Goal: Information Seeking & Learning: Learn about a topic

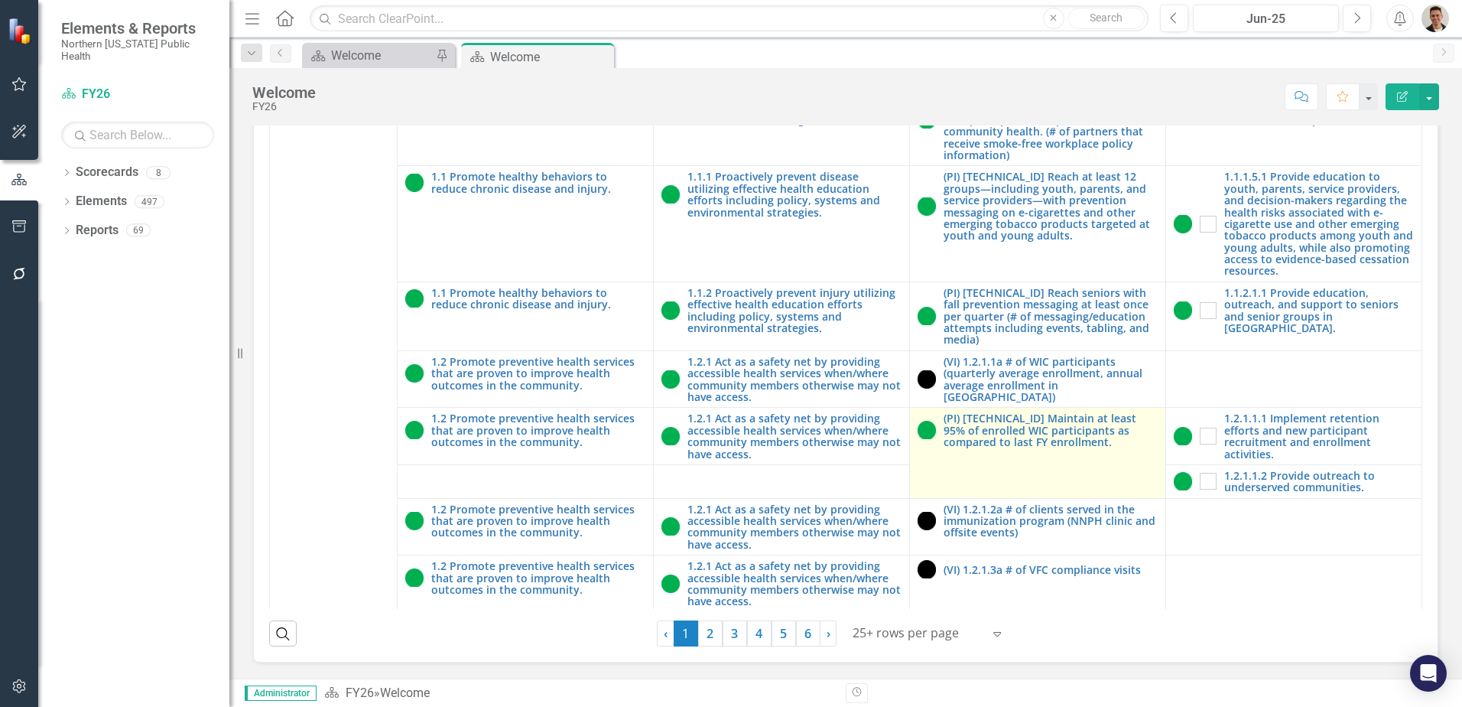
scroll to position [459, 0]
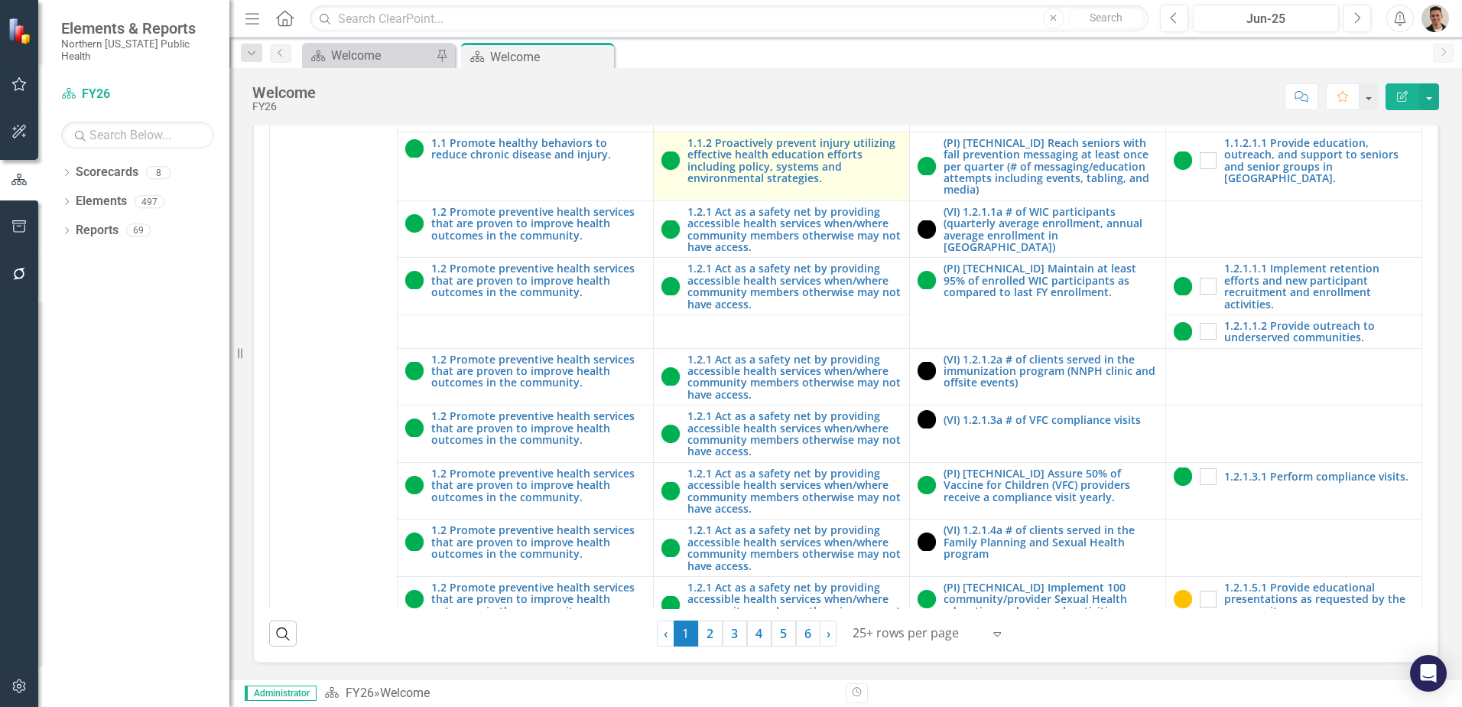
drag, startPoint x: 603, startPoint y: 53, endPoint x: 720, endPoint y: 254, distance: 232.7
click at [0, 0] on icon "Close" at bounding box center [0, 0] width 0 height 0
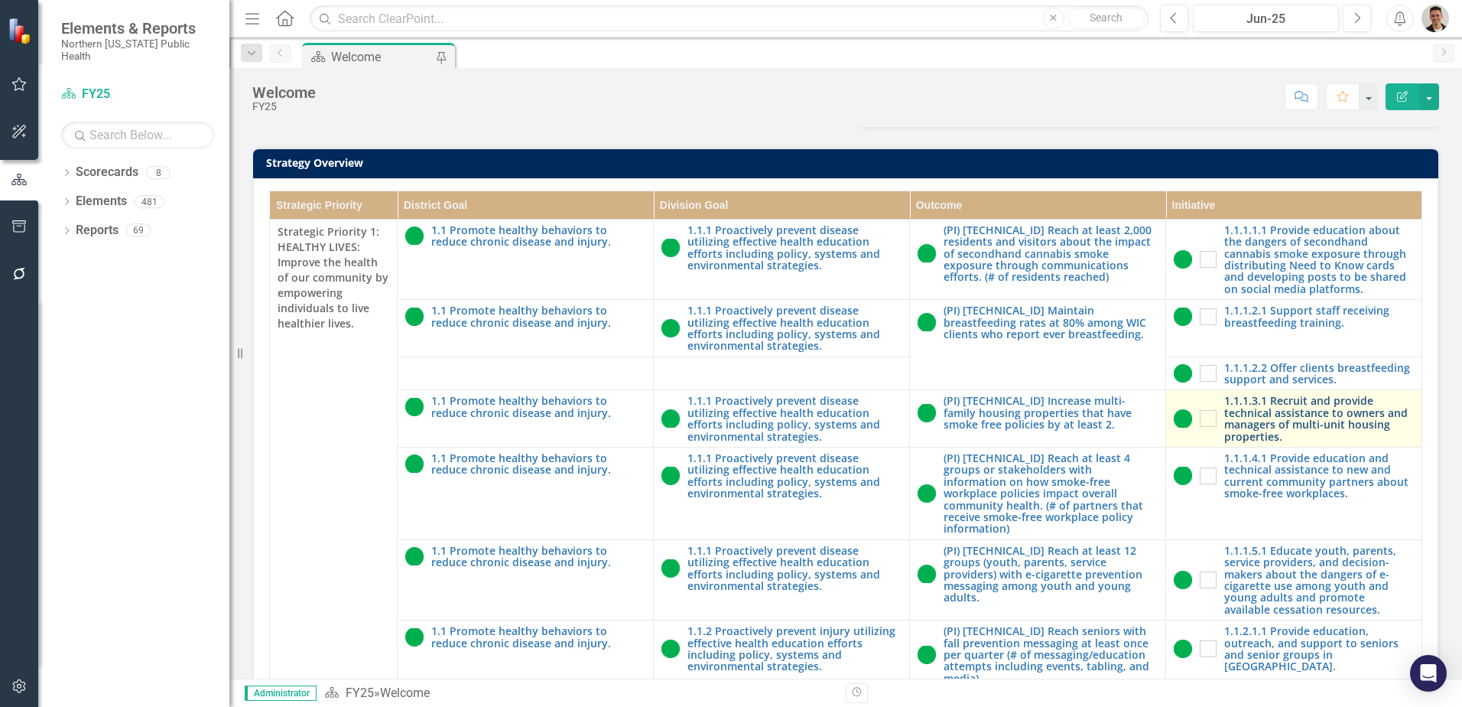
scroll to position [437, 0]
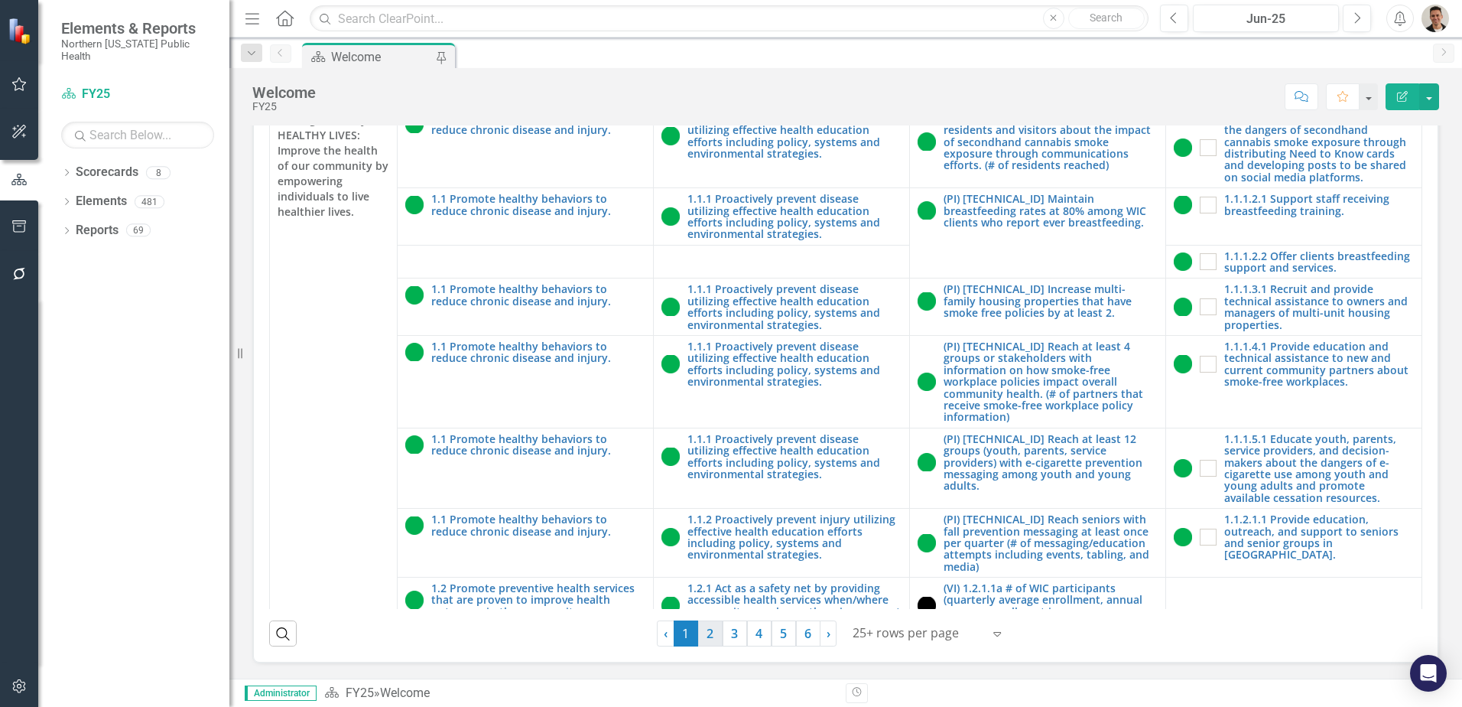
click at [706, 636] on link "2" at bounding box center [710, 633] width 24 height 26
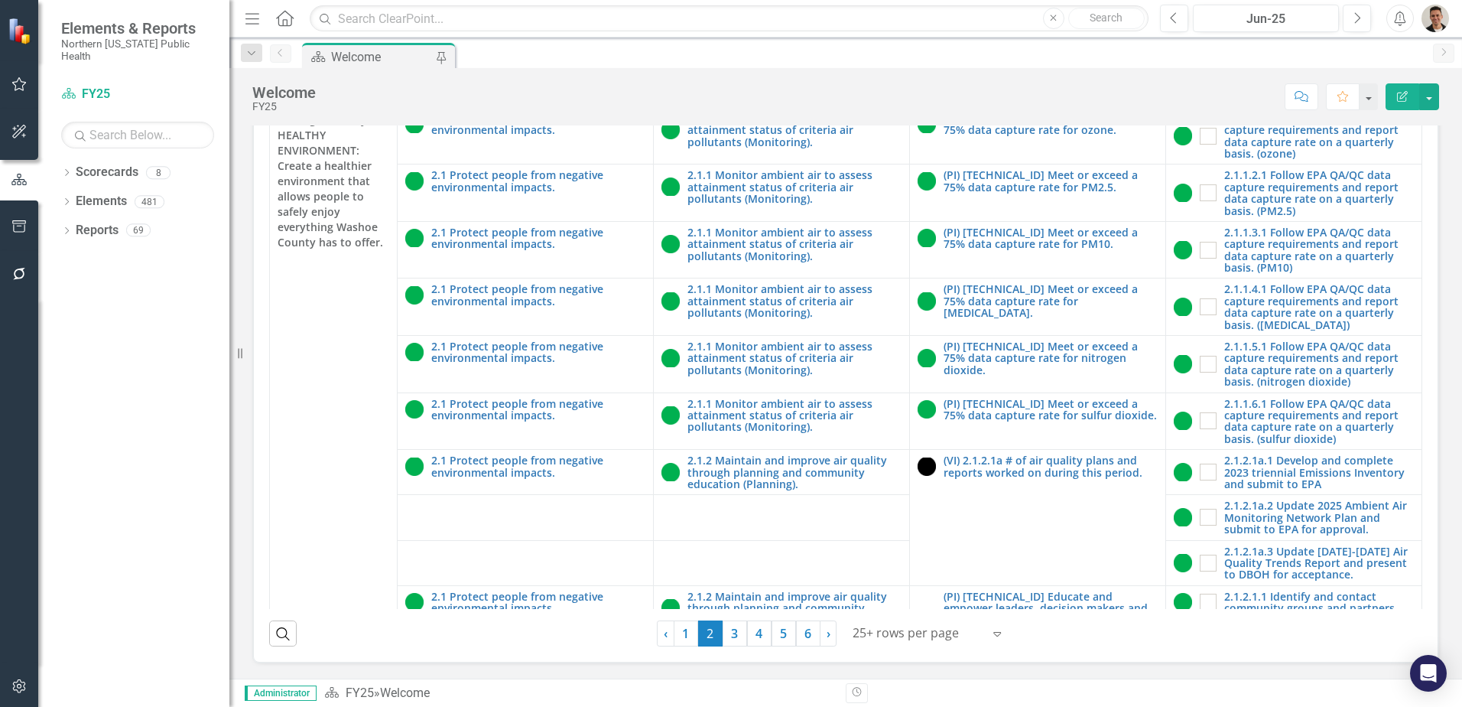
scroll to position [360, 0]
click at [1025, 136] on link "(PI) [TECHNICAL_ID] Meet or exceed a 75% data capture rate for ozone." at bounding box center [1051, 124] width 214 height 24
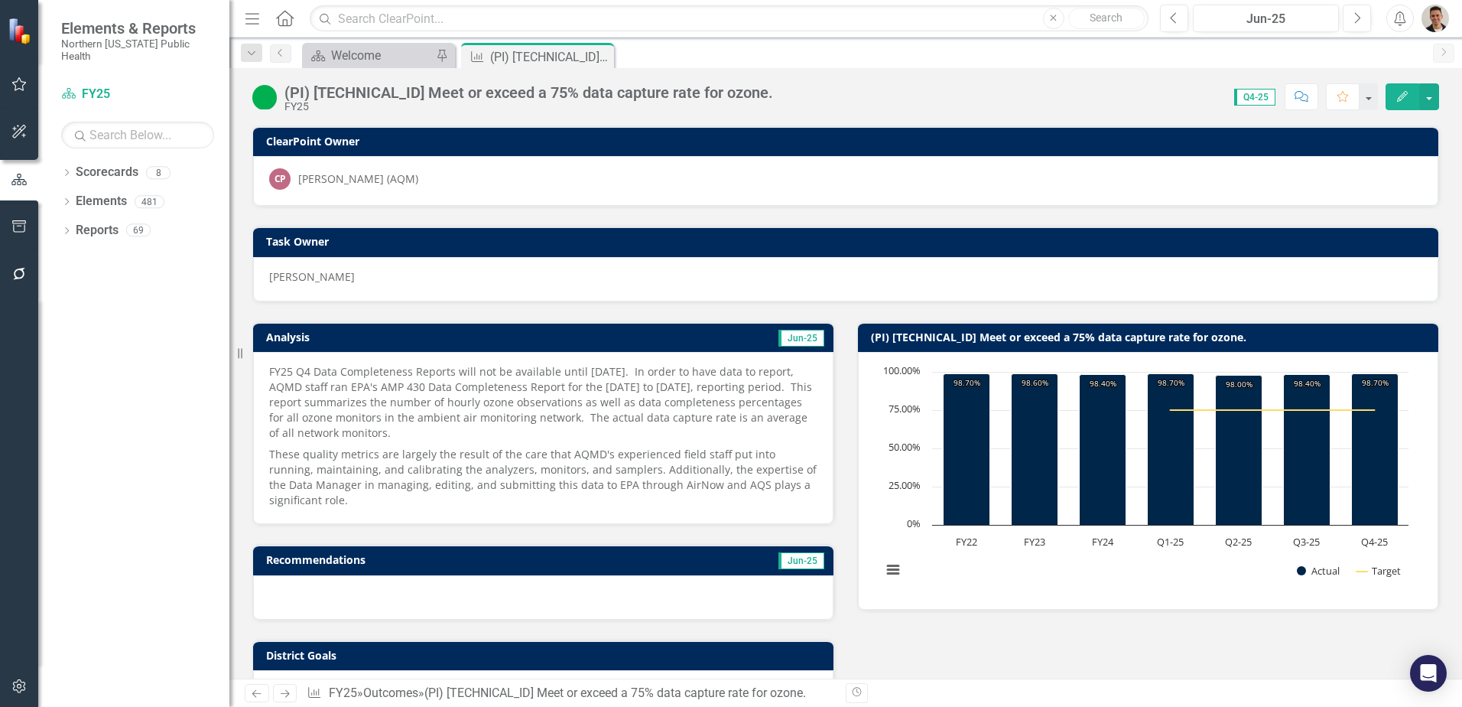
drag, startPoint x: 601, startPoint y: 57, endPoint x: 39, endPoint y: 561, distance: 754.5
click at [0, 0] on icon "Close" at bounding box center [0, 0] width 0 height 0
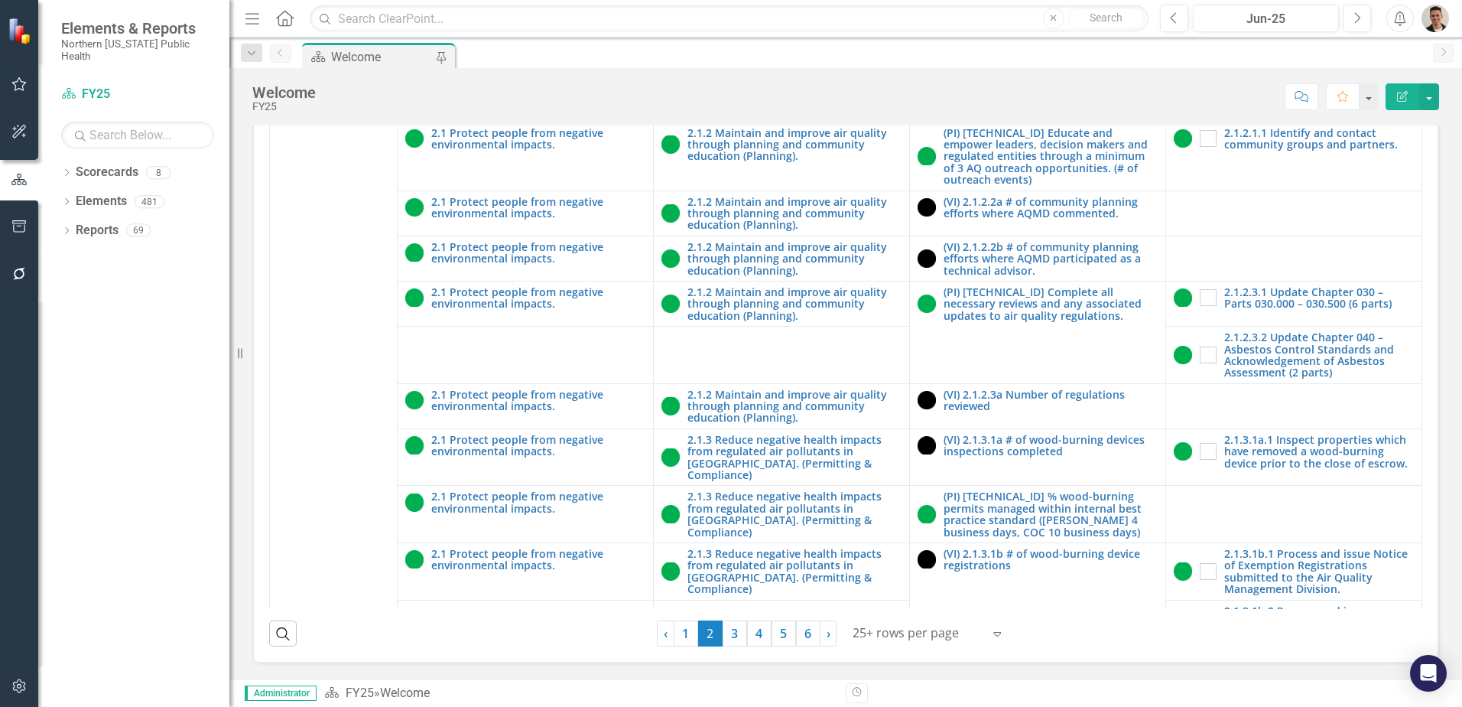
scroll to position [1606, 0]
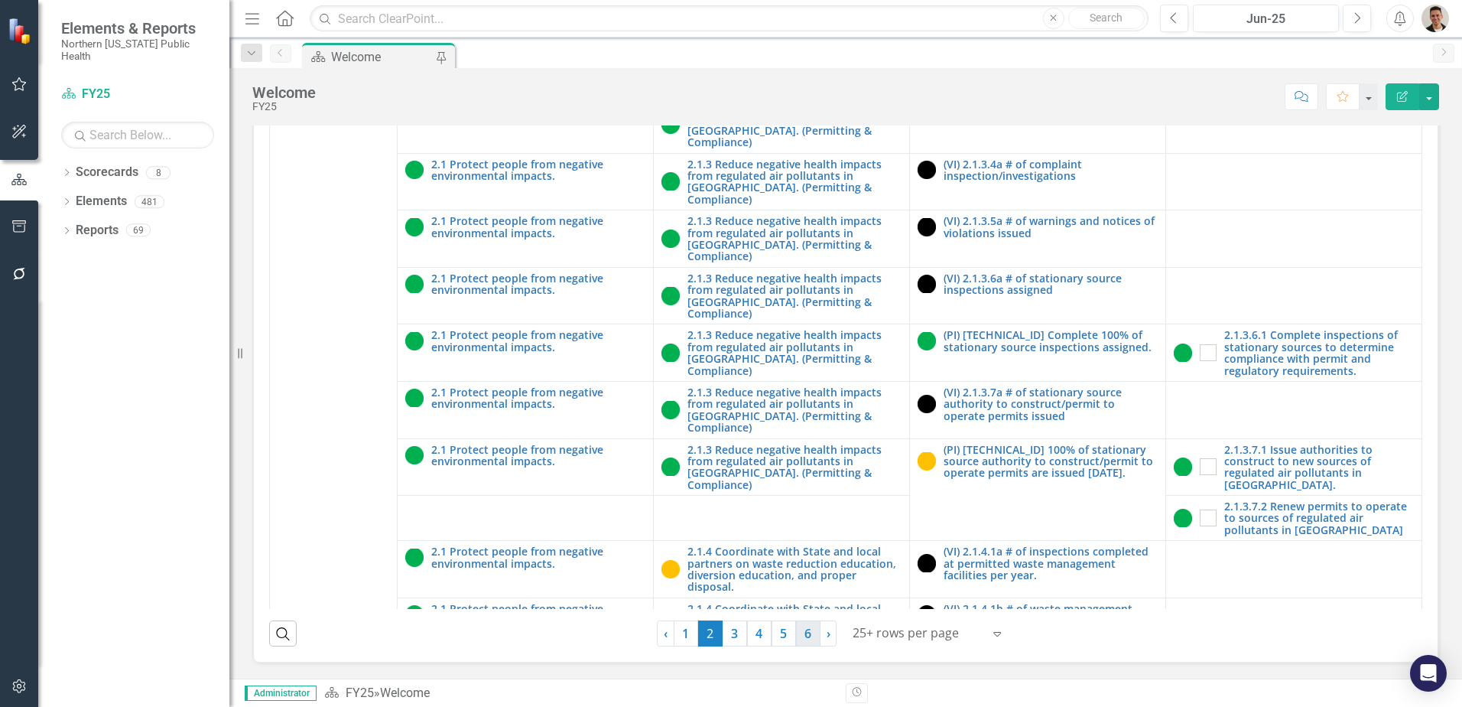
click at [809, 639] on link "6" at bounding box center [808, 633] width 24 height 26
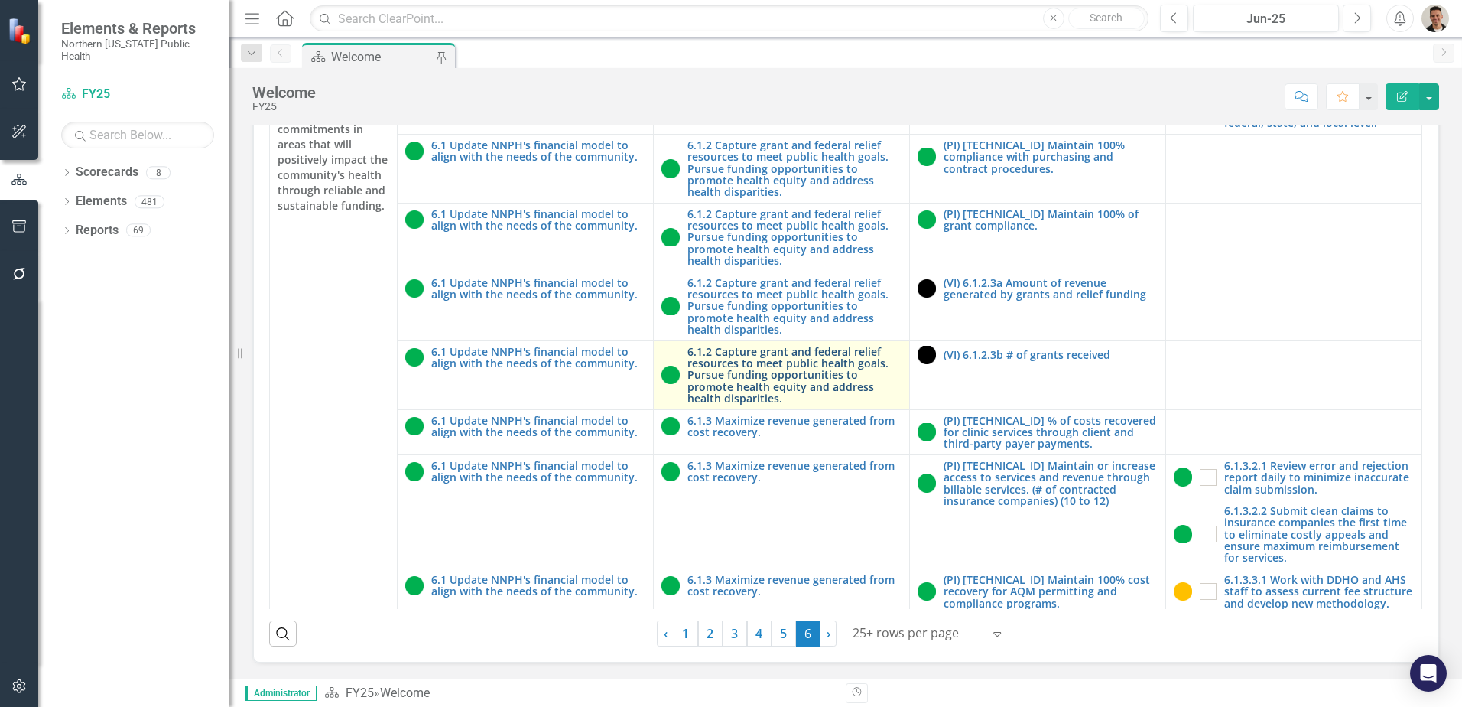
scroll to position [76, 0]
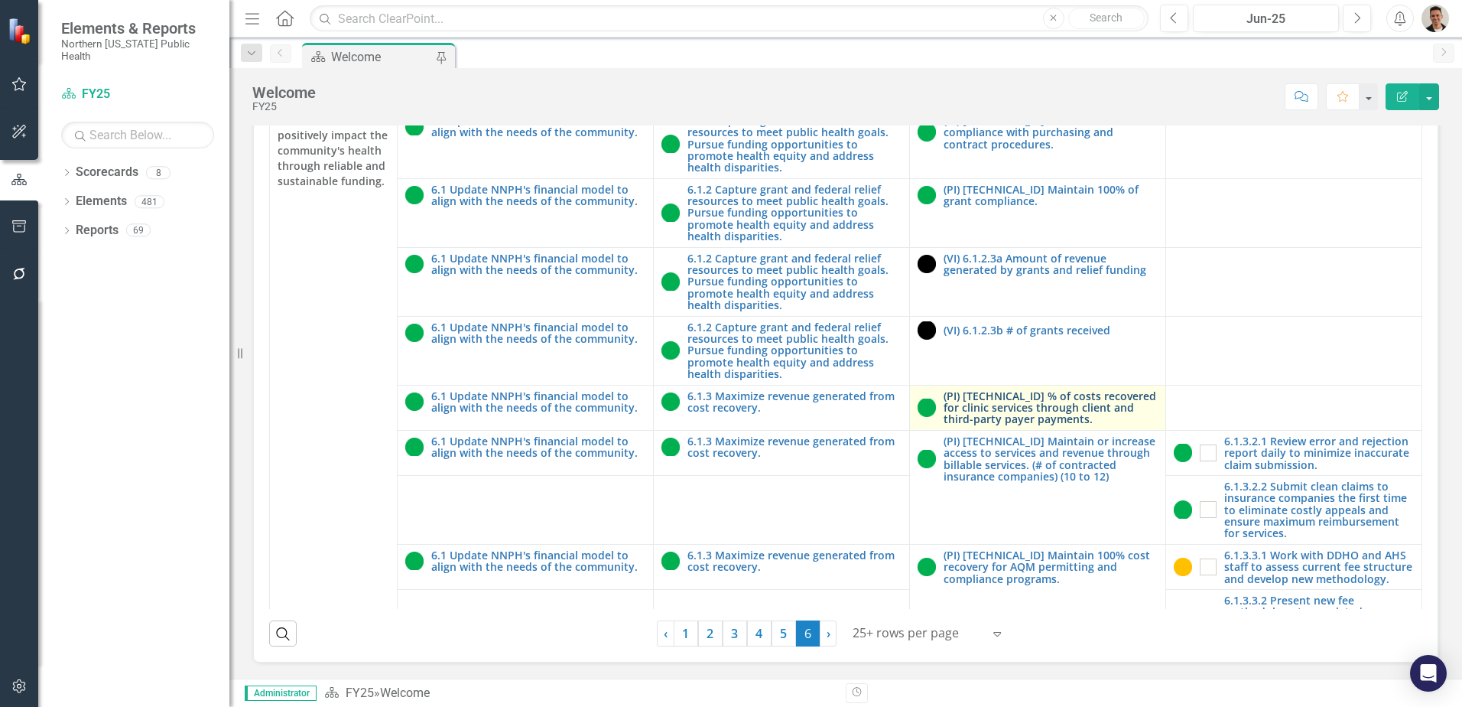
click at [956, 414] on link "(PI) [TECHNICAL_ID] % of costs recovered for clinic services through client and…" at bounding box center [1051, 407] width 214 height 35
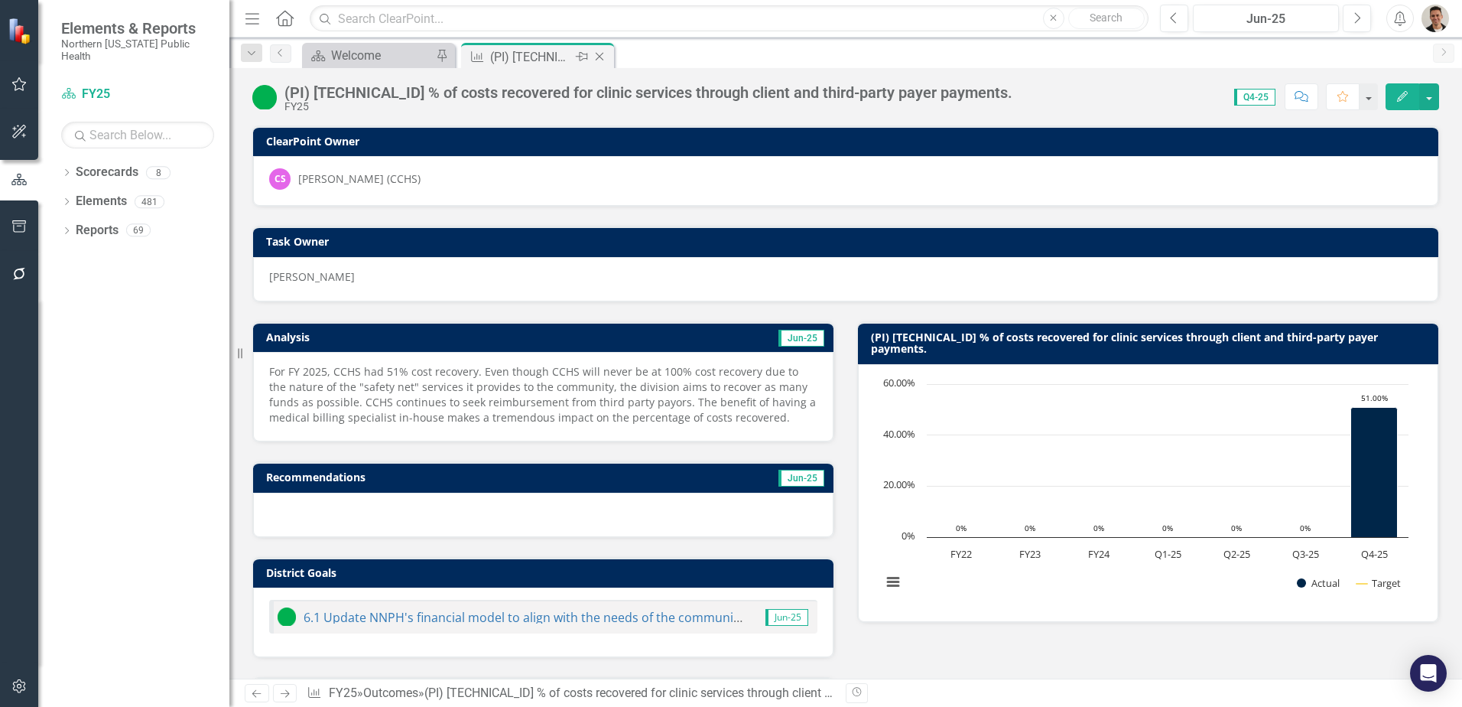
click at [600, 53] on icon "Close" at bounding box center [599, 56] width 15 height 12
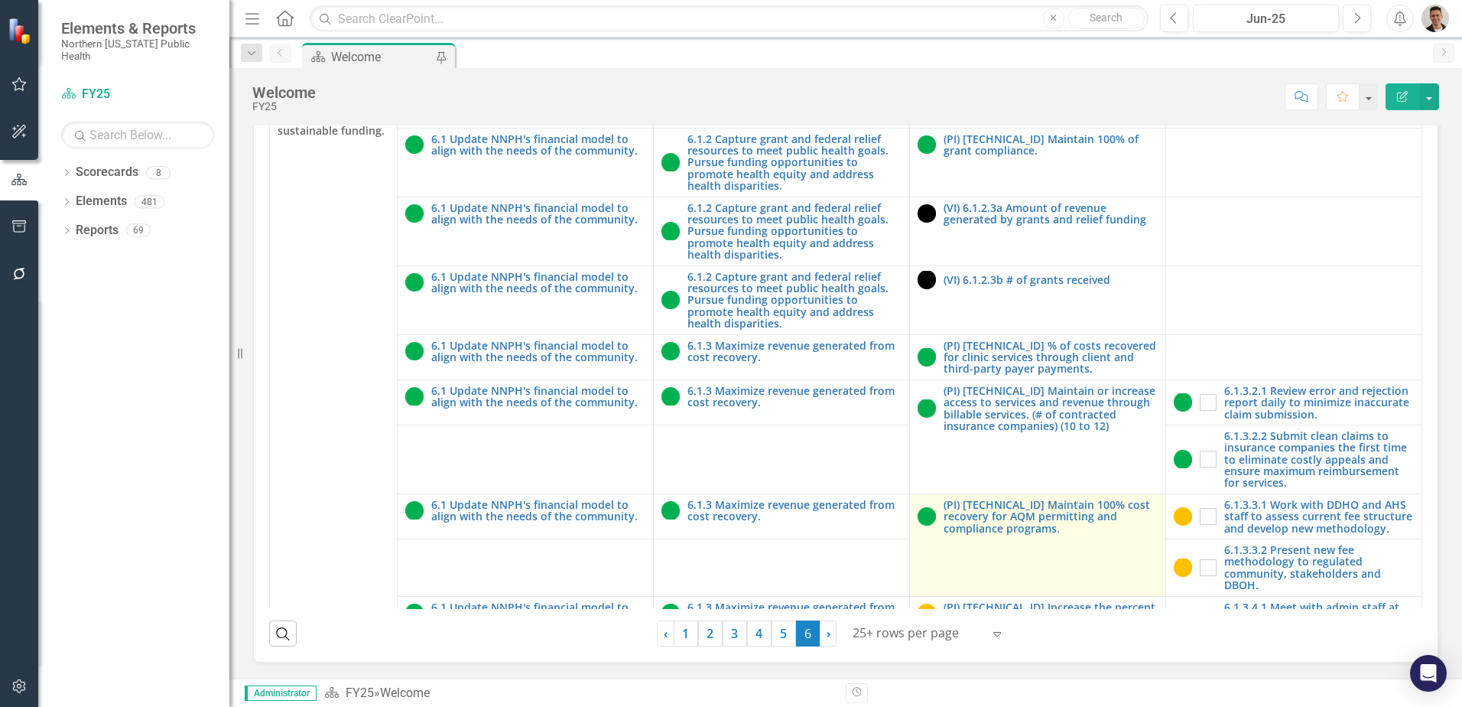
scroll to position [262, 0]
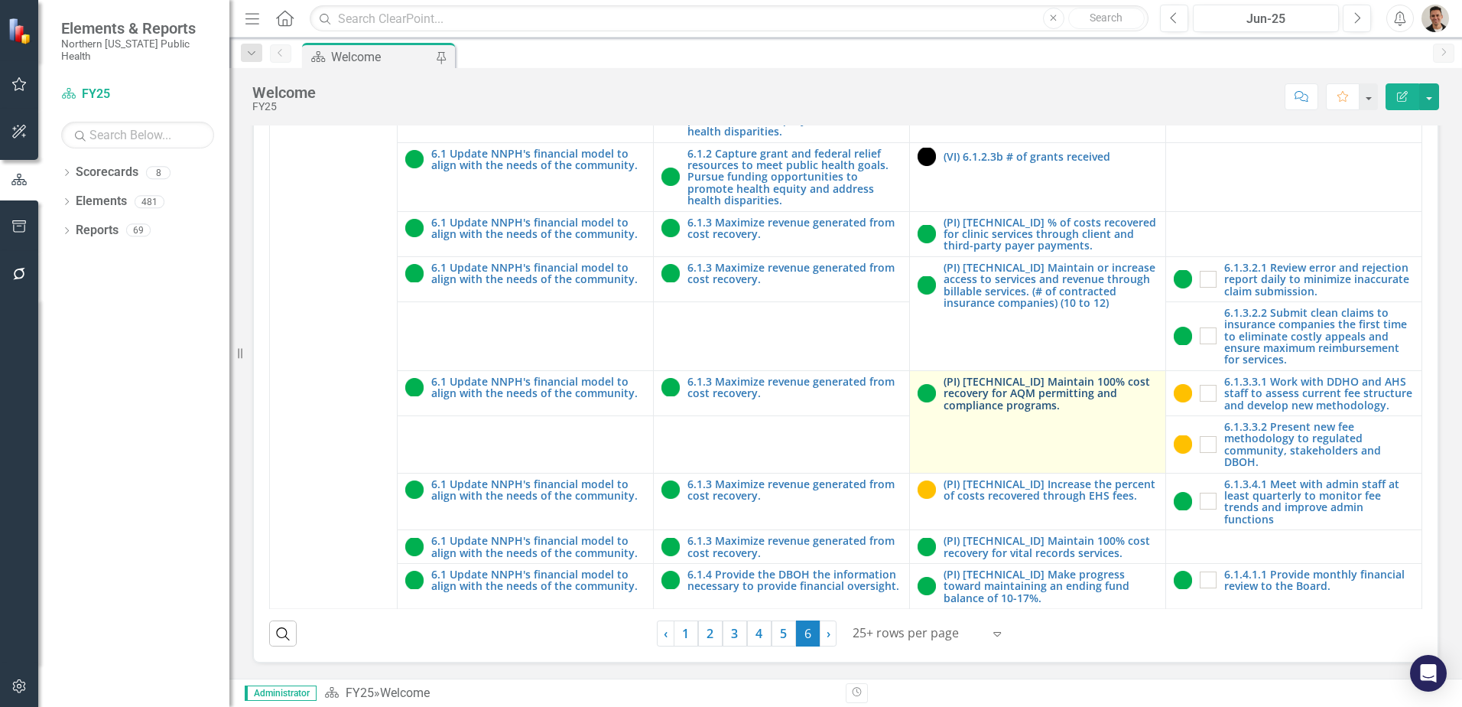
click at [1019, 378] on link "(PI) [TECHNICAL_ID] Maintain 100% cost recovery for AQM permitting and complian…" at bounding box center [1051, 393] width 214 height 35
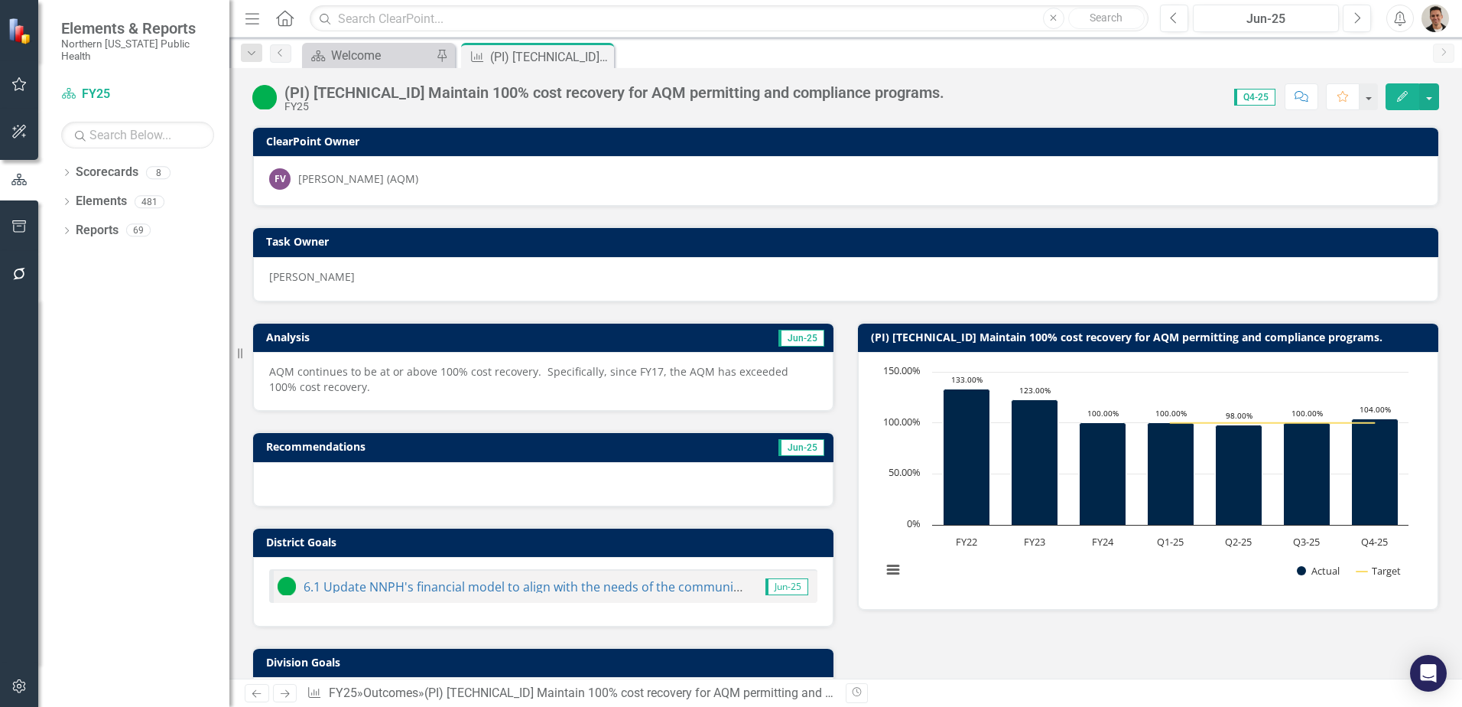
drag, startPoint x: 603, startPoint y: 57, endPoint x: 51, endPoint y: 210, distance: 573.0
click at [0, 0] on icon "Close" at bounding box center [0, 0] width 0 height 0
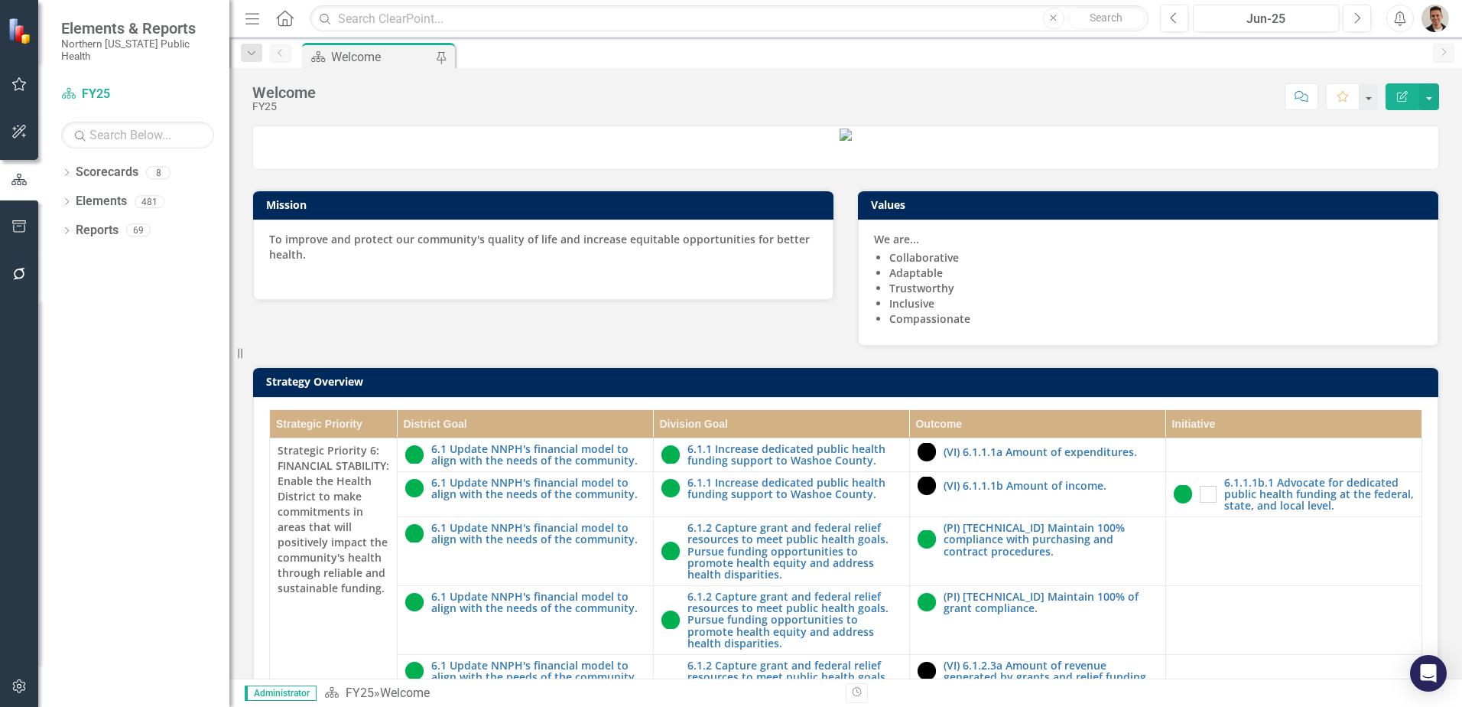
scroll to position [437, 0]
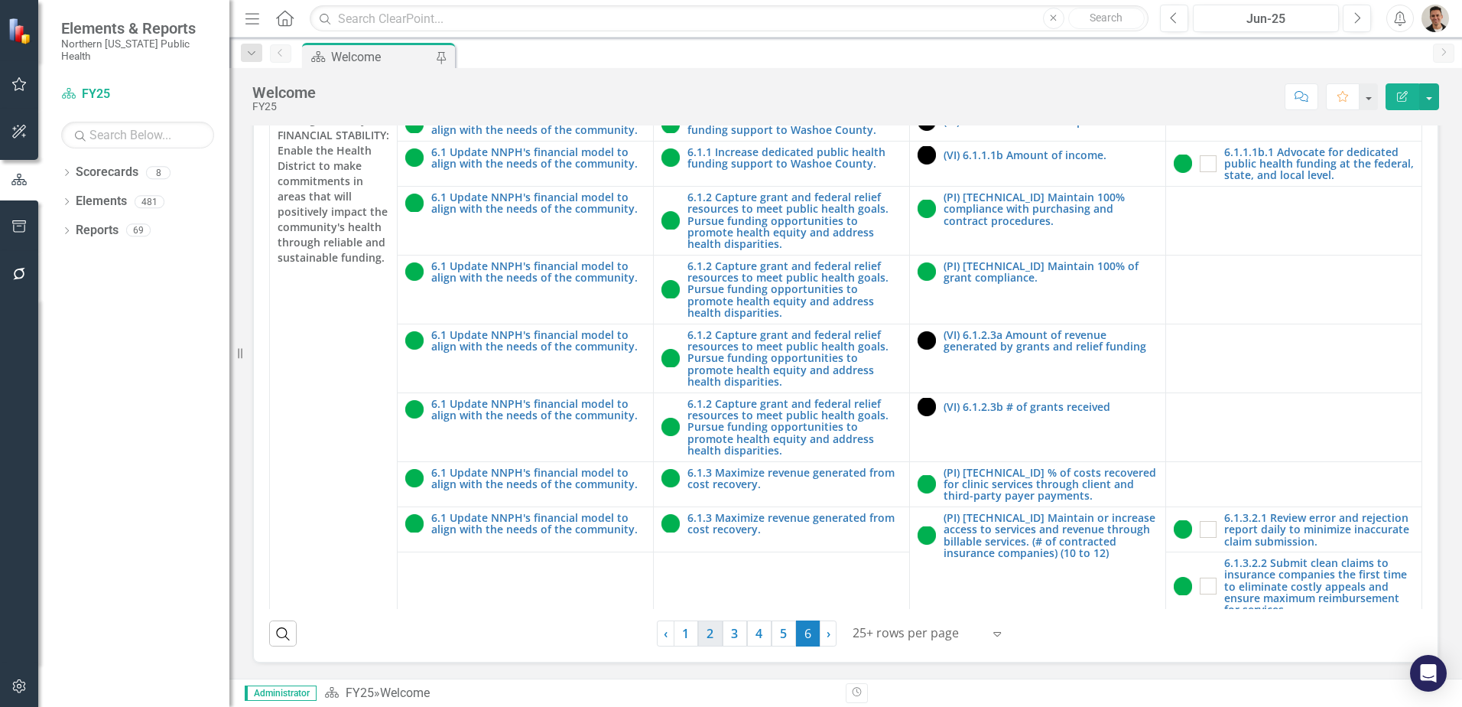
click at [707, 639] on link "2" at bounding box center [710, 633] width 24 height 26
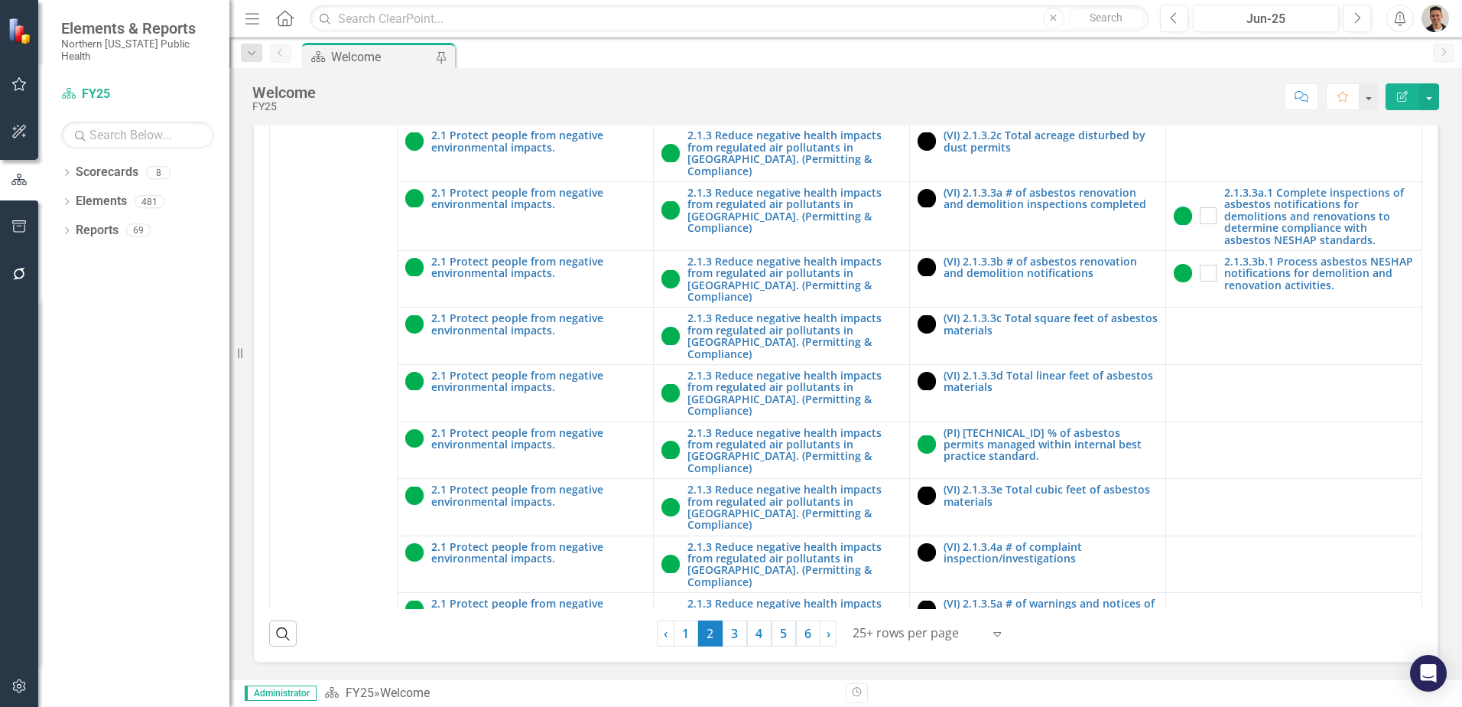
scroll to position [1530, 0]
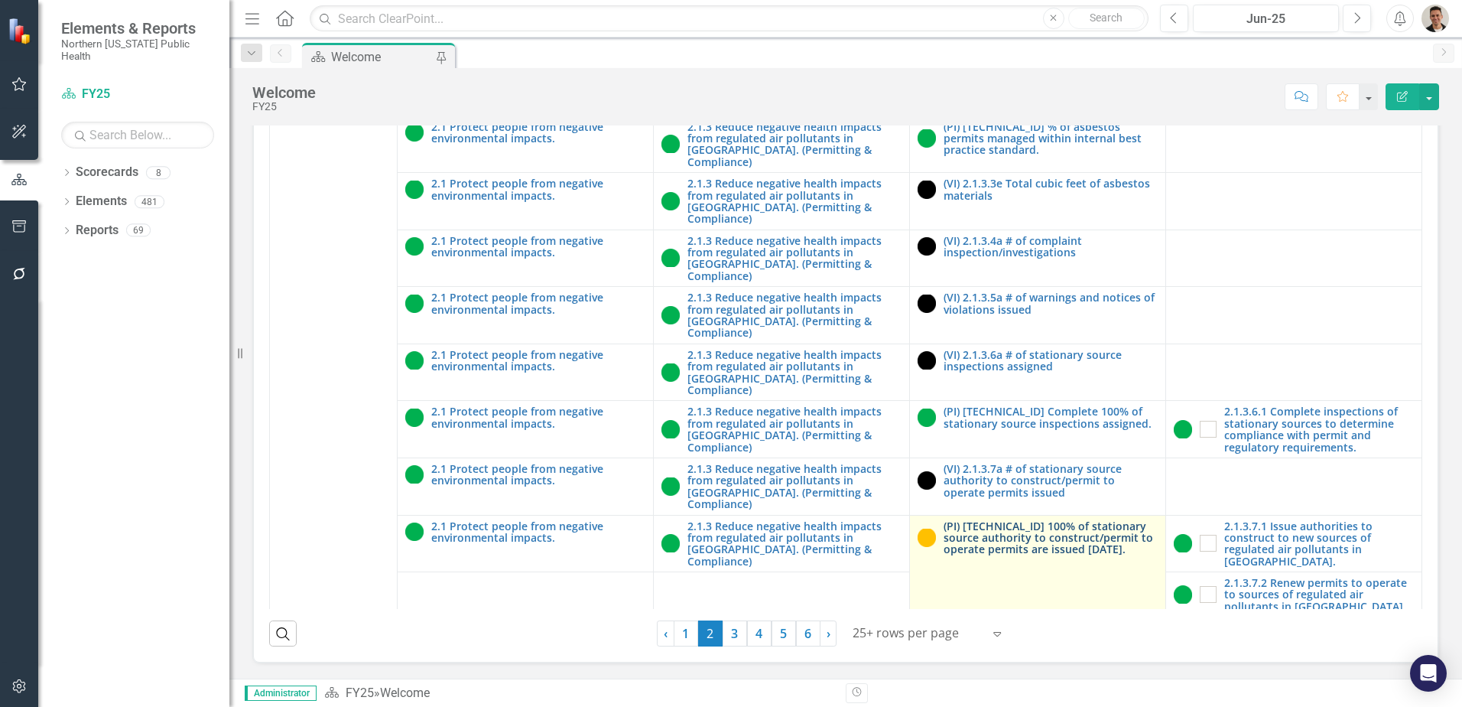
click at [1049, 520] on link "(PI) [TECHNICAL_ID] 100% of stationary source authority to construct/permit to …" at bounding box center [1051, 537] width 214 height 35
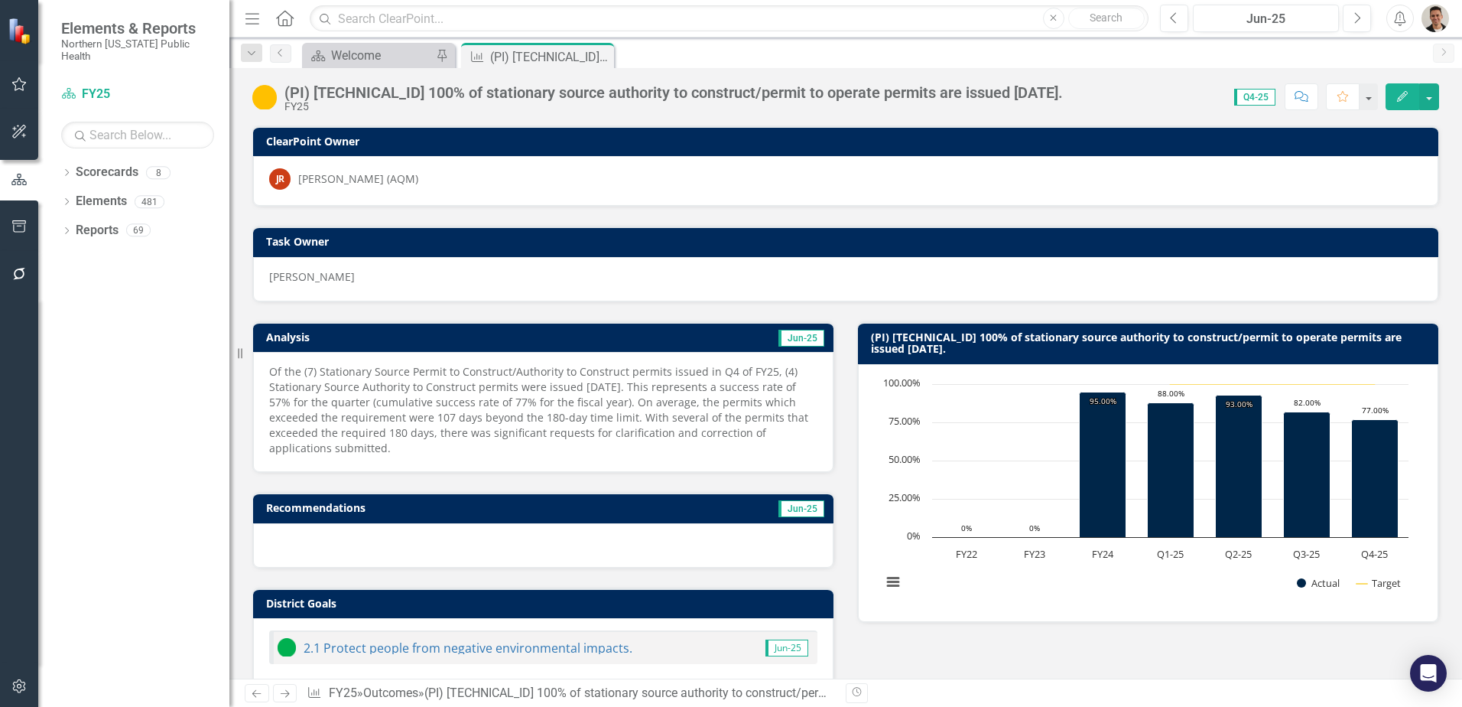
click at [509, 415] on p "Of the (7) Stationary Source Permit to Construct/Authority to Construct permits…" at bounding box center [543, 410] width 548 height 92
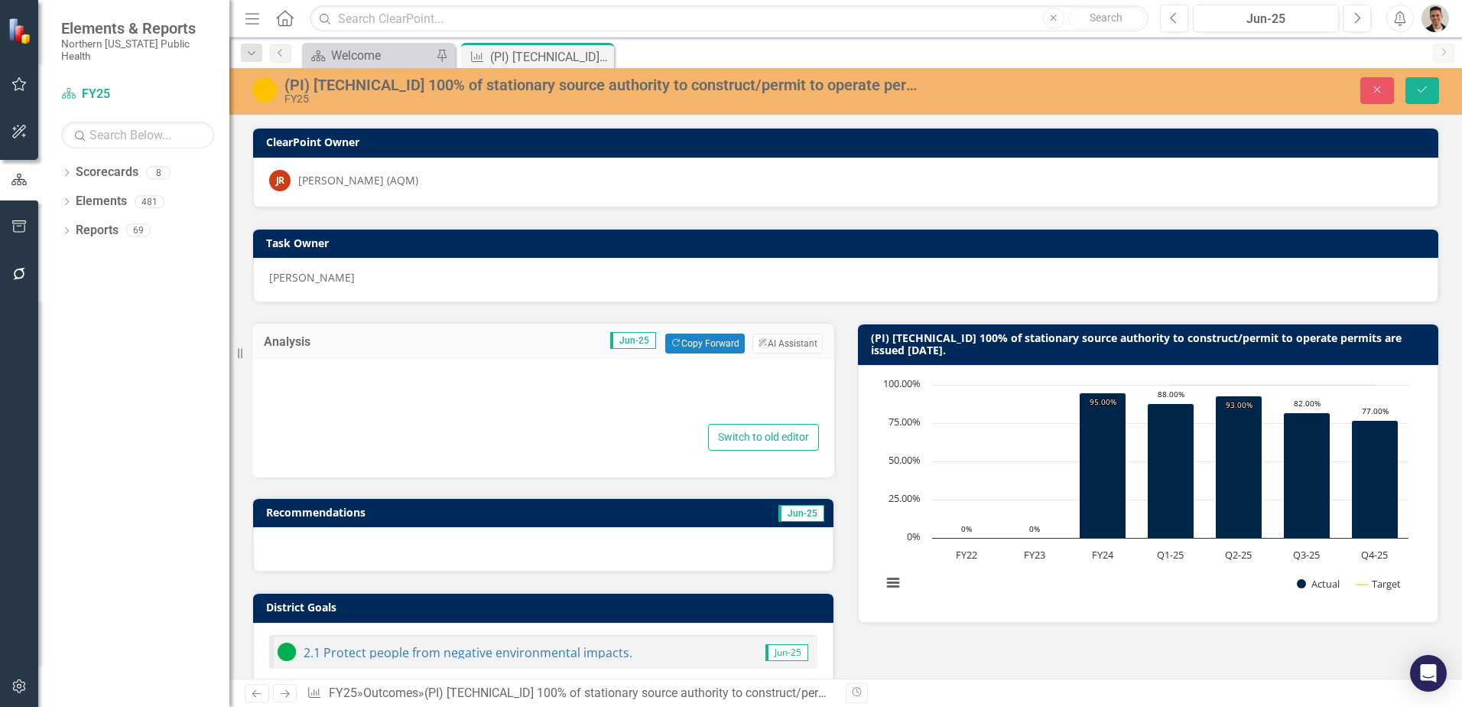
type textarea "<p>Of the (7) Stationary Source Permit to Construct/Authority to Construct perm…"
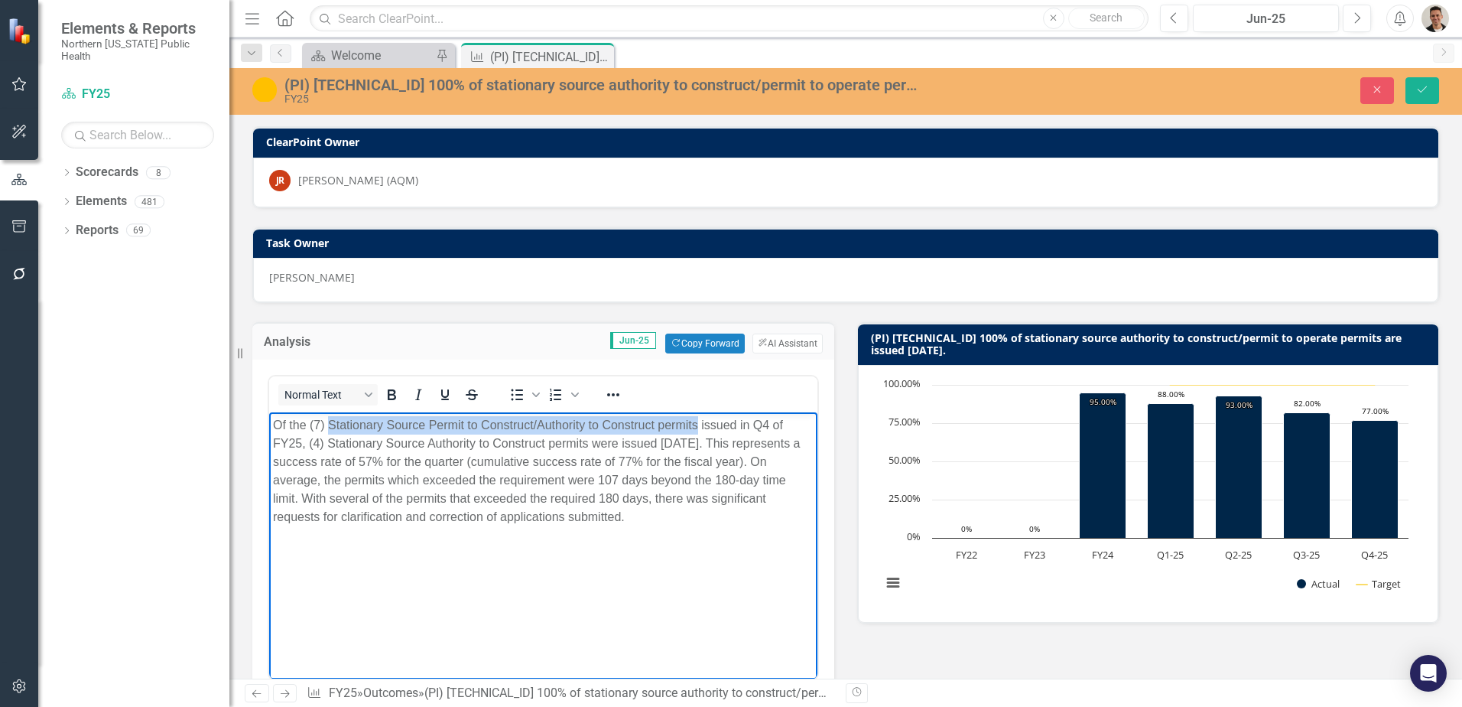
drag, startPoint x: 330, startPoint y: 427, endPoint x: 699, endPoint y: 424, distance: 369.4
click at [699, 424] on p "Of the (7) Stationary Source Permit to Construct/Authority to Construct permits…" at bounding box center [543, 471] width 541 height 110
copy p "Stationary Source Permit to Construct/Authority to Construct permits"
drag, startPoint x: 574, startPoint y: 474, endPoint x: 619, endPoint y: 515, distance: 61.2
click at [574, 474] on p "Of the (7) Stationary Source Permit to Construct/Authority to Construct permits…" at bounding box center [543, 471] width 541 height 110
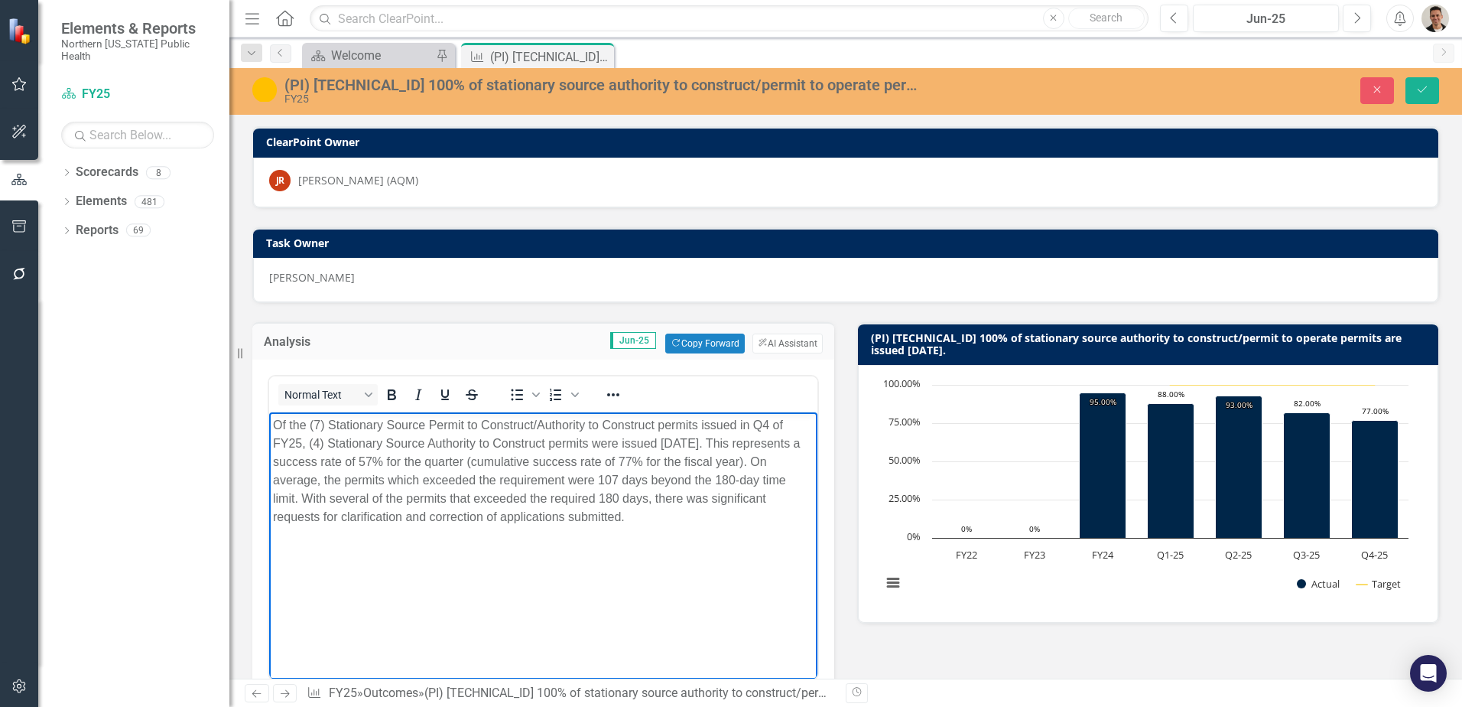
click at [511, 488] on p "Of the (7) Stationary Source Permit to Construct/Authority to Construct permits…" at bounding box center [543, 471] width 541 height 110
drag, startPoint x: 355, startPoint y: 496, endPoint x: 708, endPoint y: 541, distance: 356.2
click at [708, 541] on body "Of the (7) Stationary Source Permit to Construct/Authority to Construct permits…" at bounding box center [543, 526] width 548 height 229
copy p "With several of the permits that exceeded the required 180 days, there was sign…"
click at [1387, 98] on button "Close" at bounding box center [1378, 90] width 34 height 27
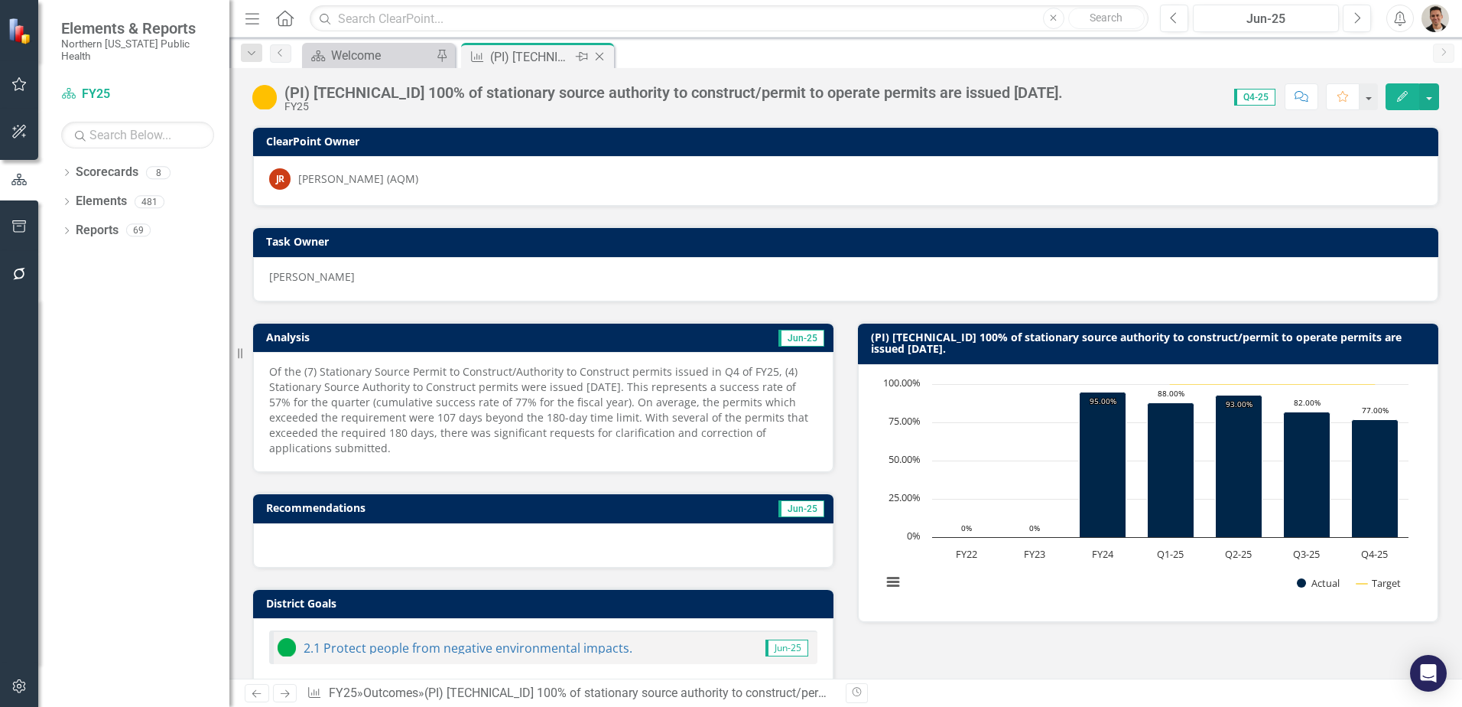
click at [602, 56] on icon "Close" at bounding box center [599, 56] width 15 height 12
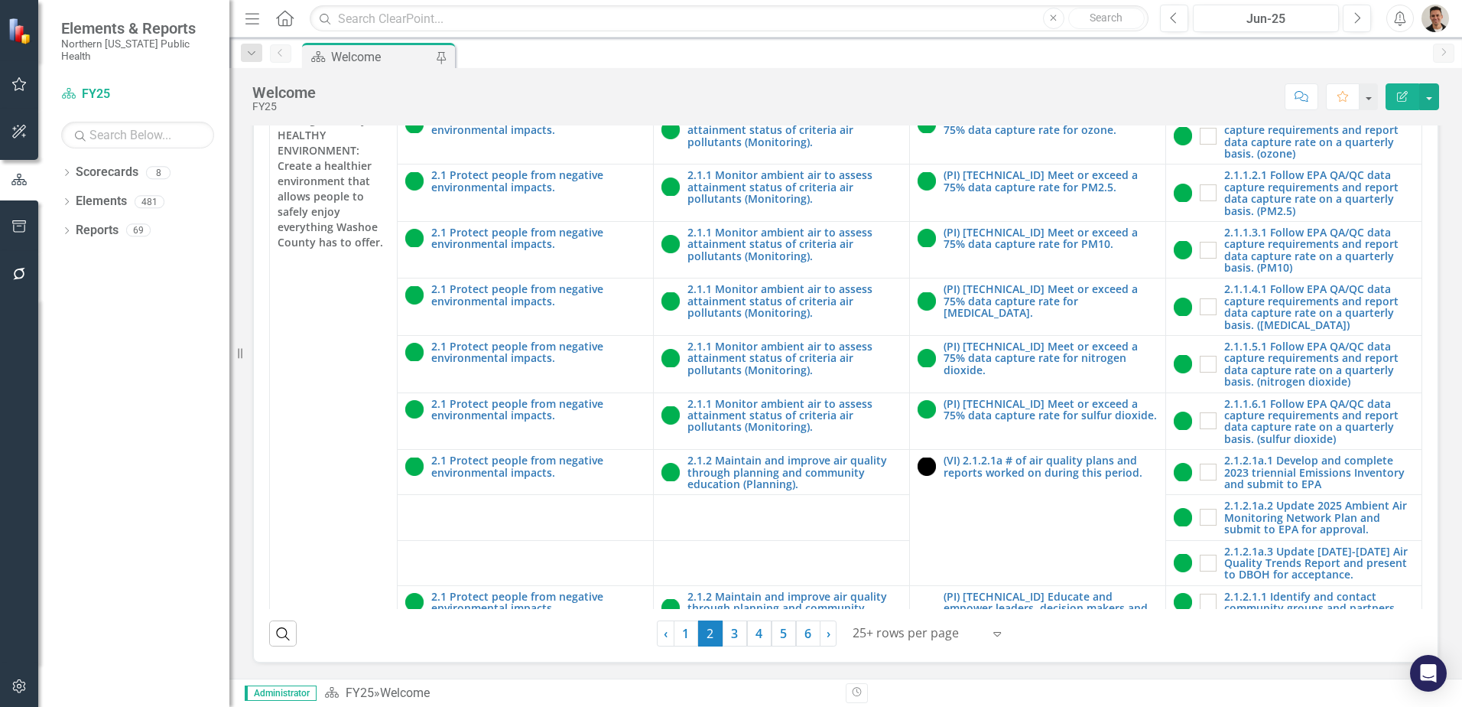
scroll to position [437, 0]
click at [779, 631] on link "5" at bounding box center [784, 633] width 24 height 26
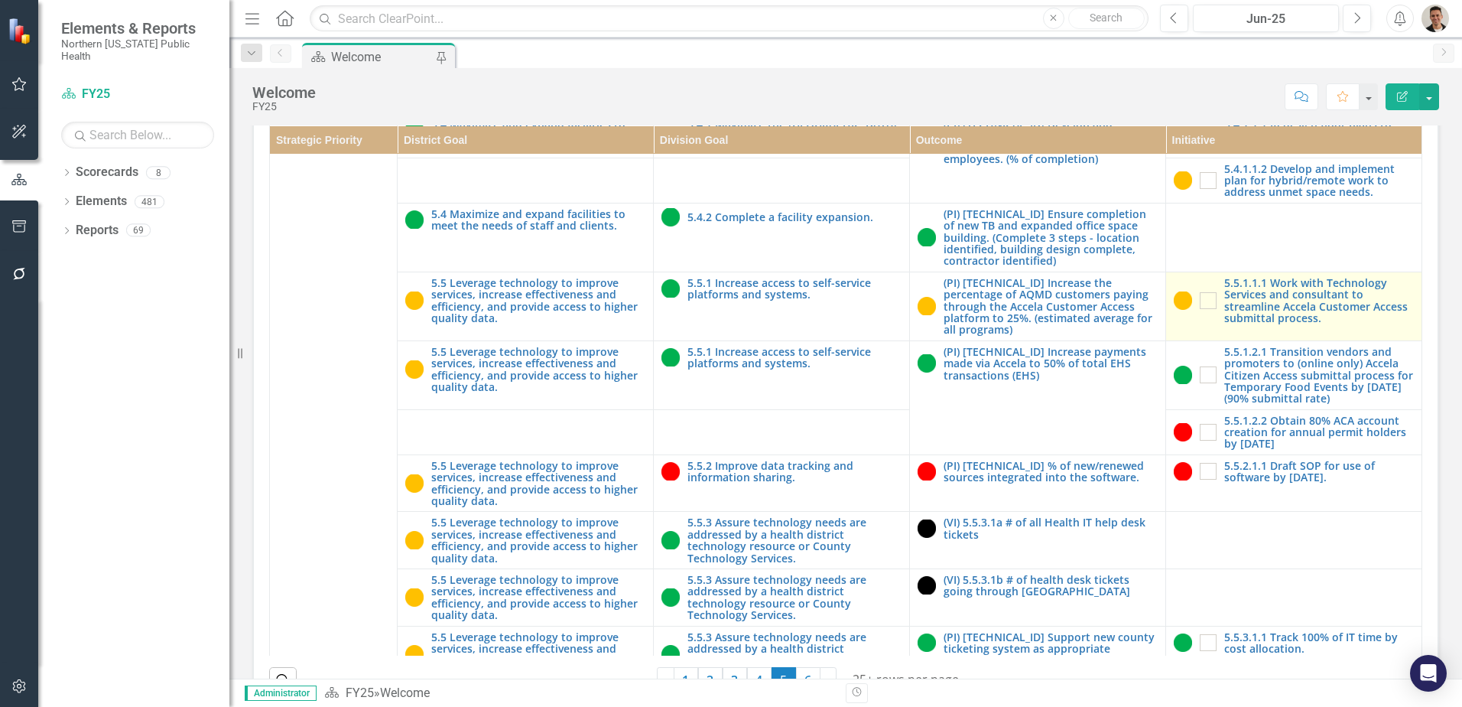
scroll to position [2371, 0]
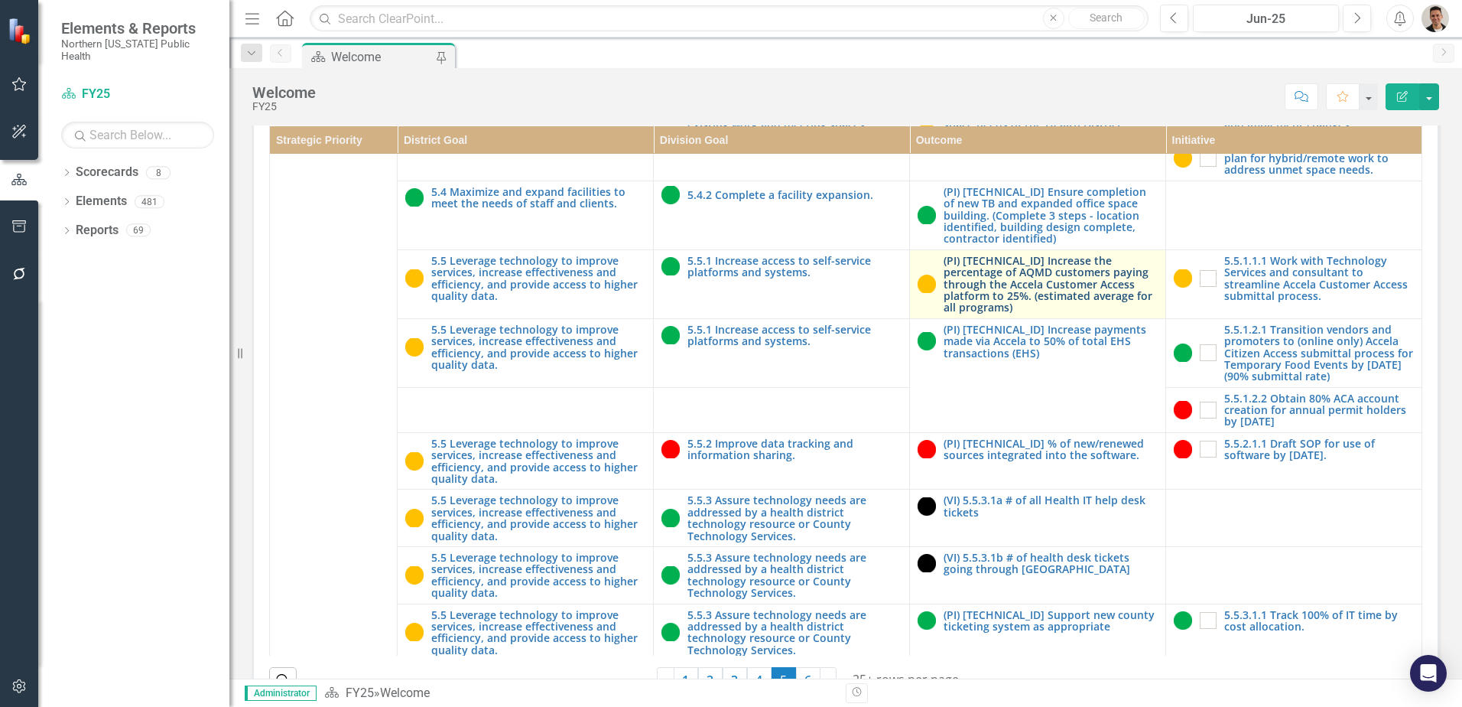
click at [1076, 314] on link "(PI) [TECHNICAL_ID] Increase the percentage of AQMD customers paying through th…" at bounding box center [1051, 284] width 214 height 59
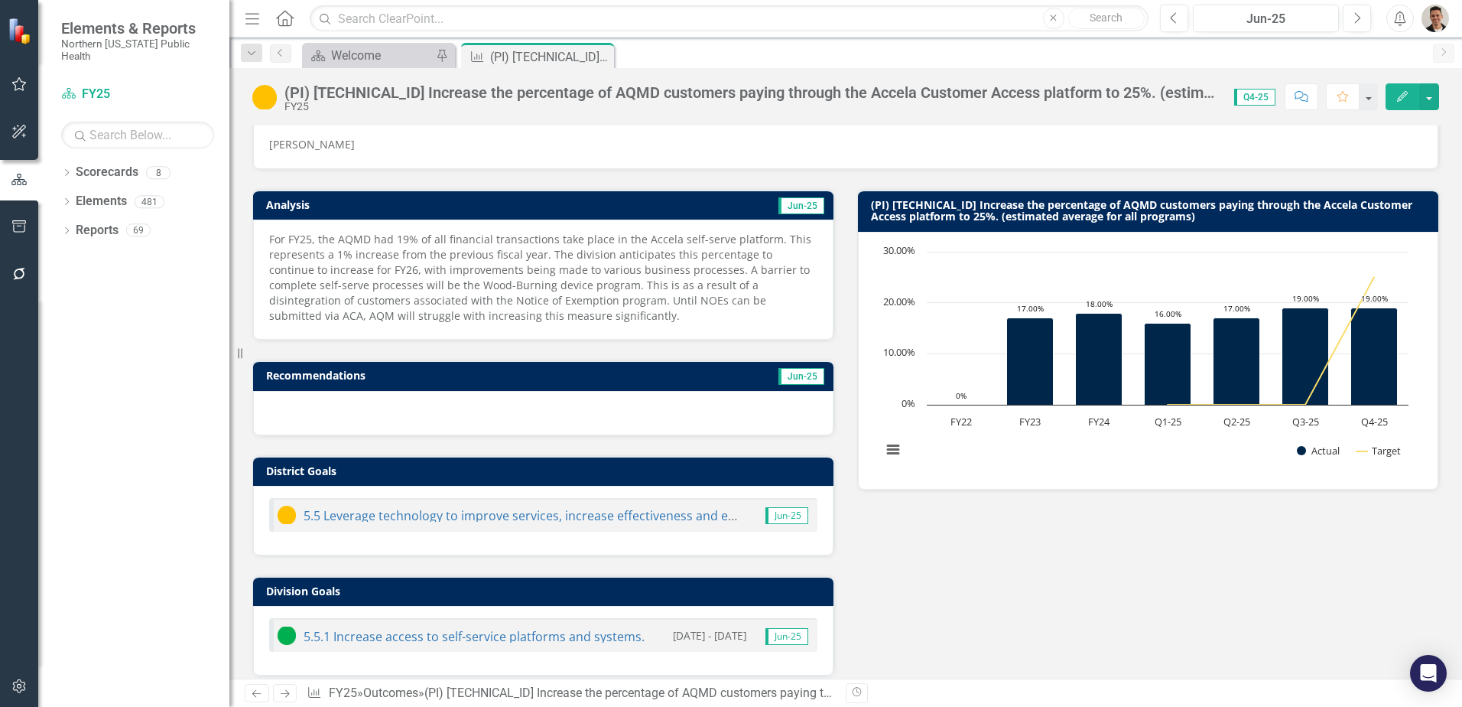
scroll to position [153, 0]
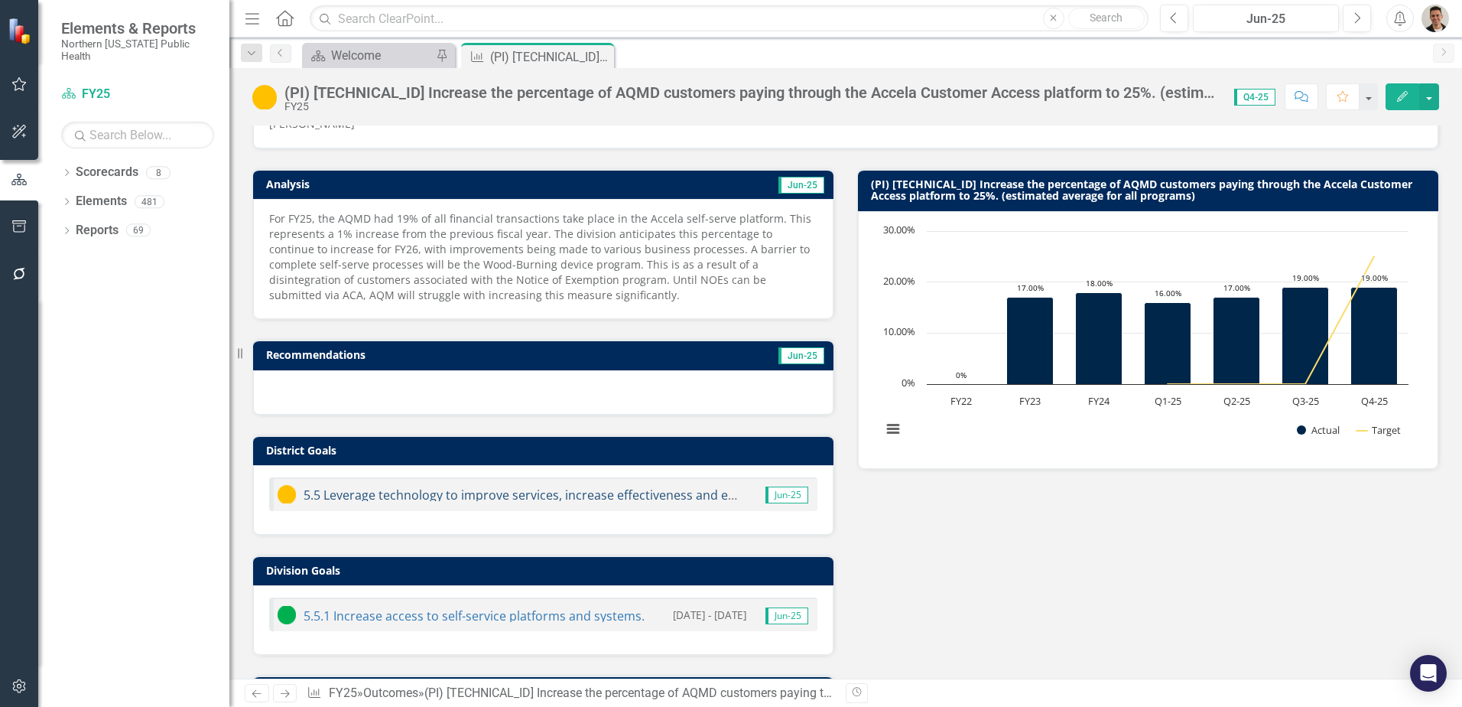
click at [585, 493] on link "5.5 Leverage technology to improve services, increase effectiveness and efficie…" at bounding box center [663, 494] width 719 height 17
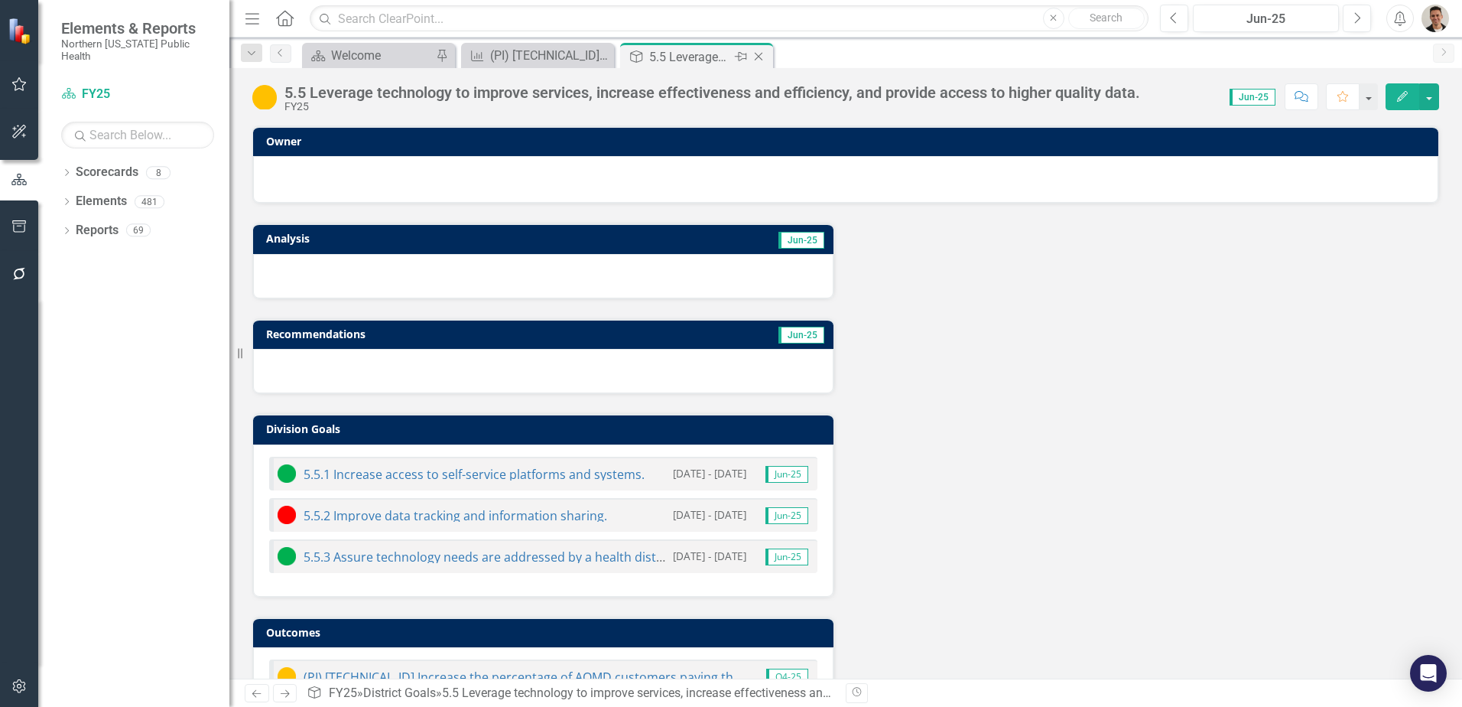
click at [759, 57] on icon at bounding box center [759, 57] width 8 height 8
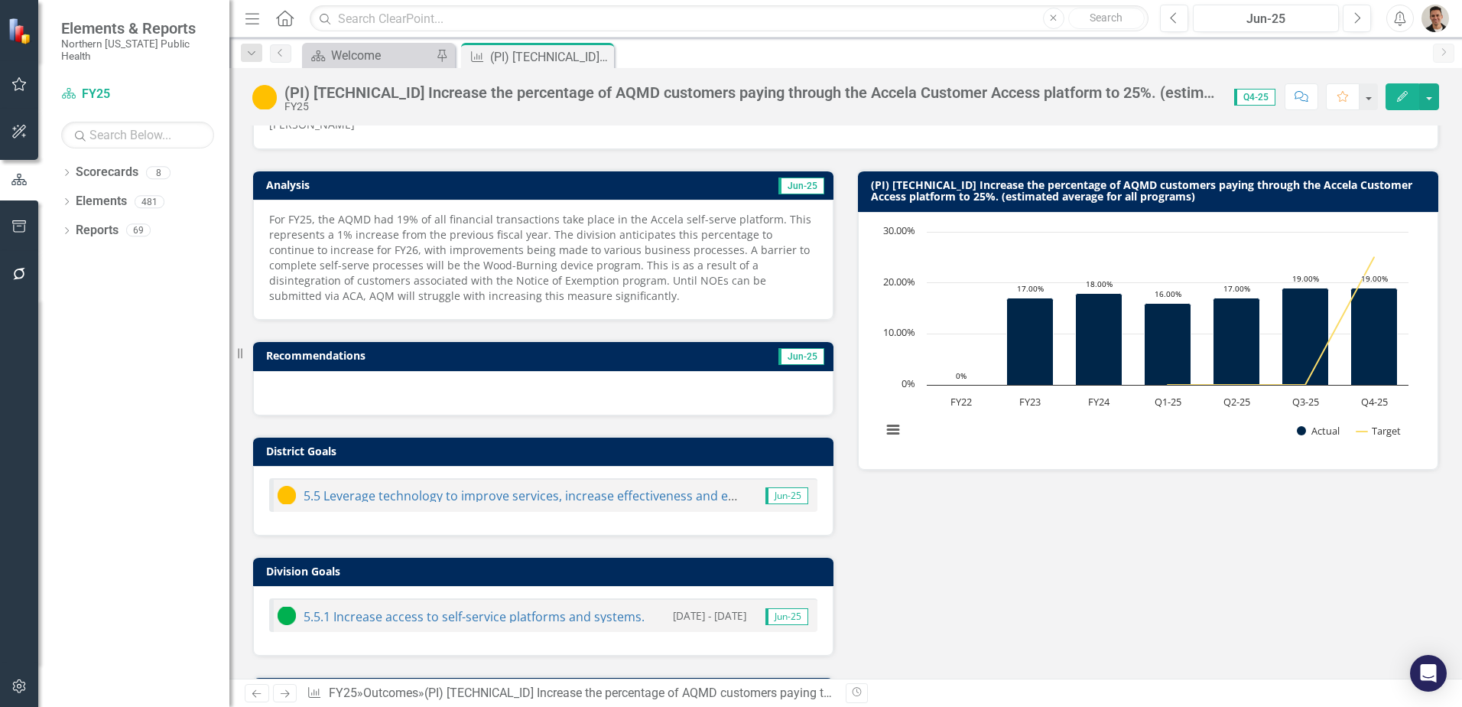
scroll to position [229, 0]
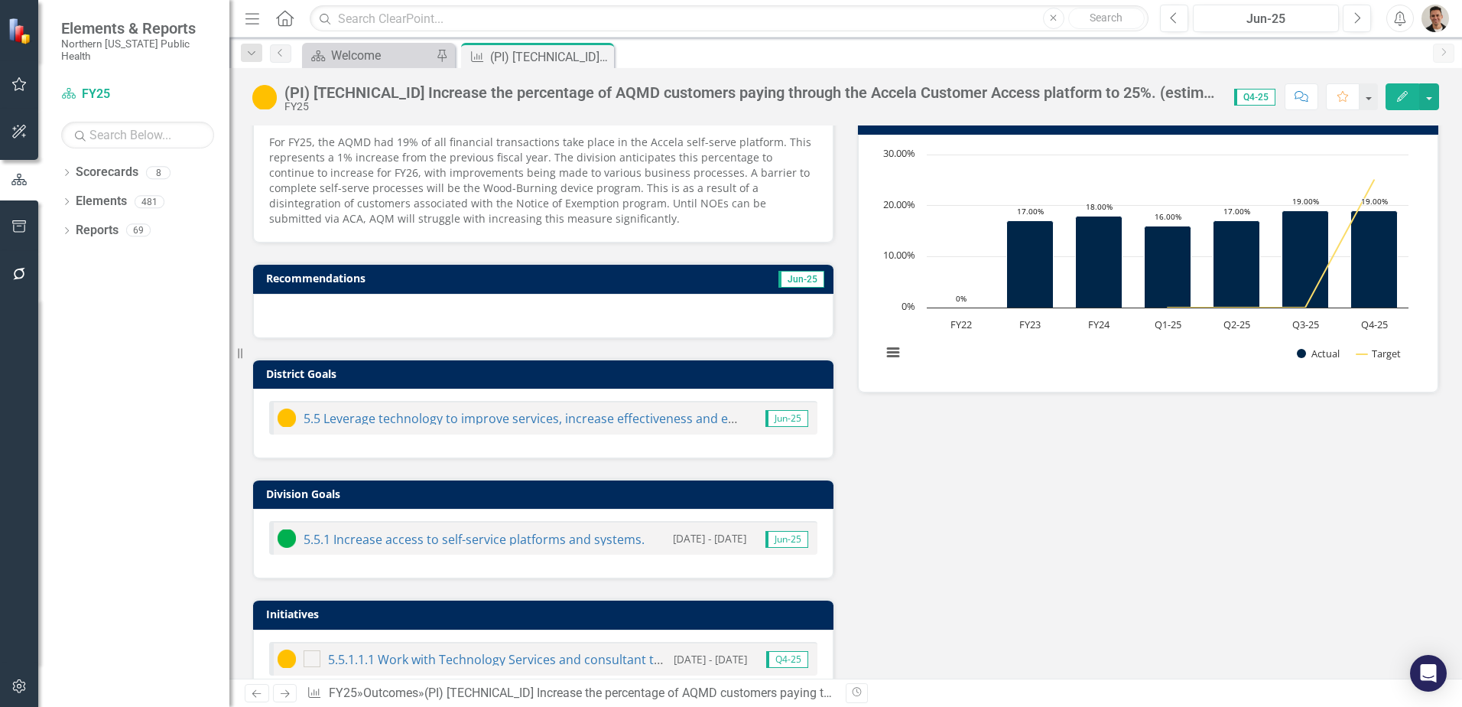
drag, startPoint x: 600, startPoint y: 54, endPoint x: 396, endPoint y: 701, distance: 677.5
click at [0, 0] on icon "Close" at bounding box center [0, 0] width 0 height 0
